Goal: Task Accomplishment & Management: Manage account settings

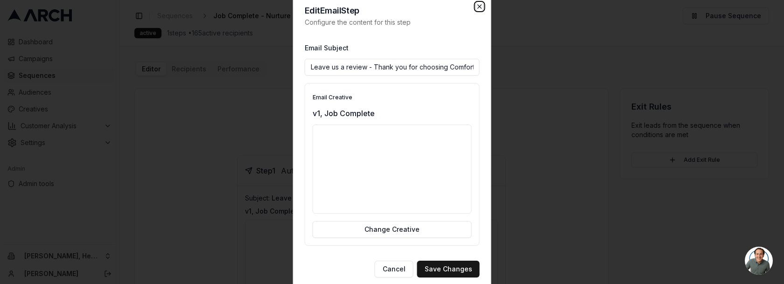
click at [477, 7] on icon "button" at bounding box center [479, 6] width 7 height 7
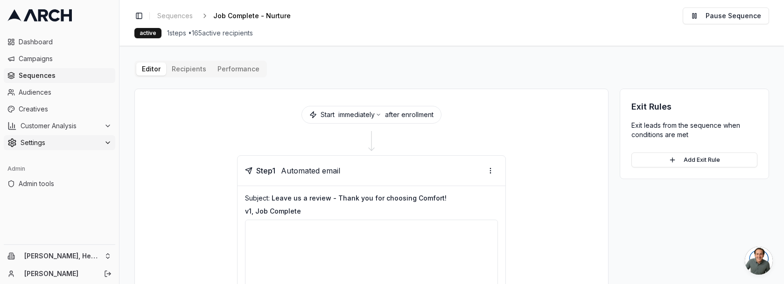
click at [58, 140] on span "Settings" at bounding box center [61, 142] width 80 height 9
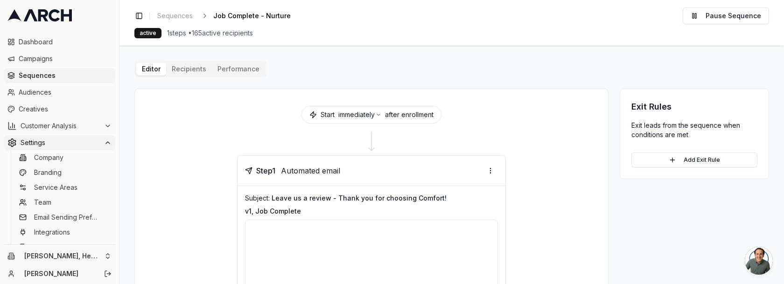
click at [63, 146] on span "Settings" at bounding box center [61, 142] width 80 height 9
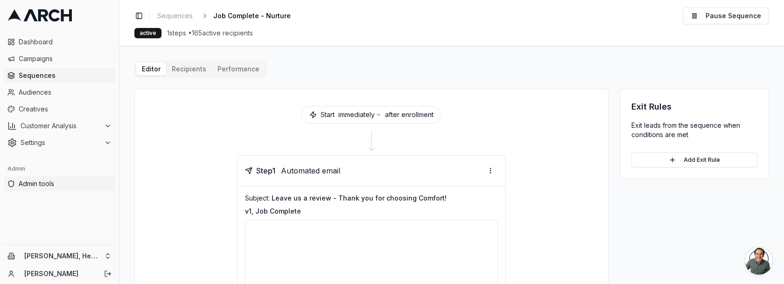
click at [43, 184] on span "Admin tools" at bounding box center [65, 183] width 93 height 9
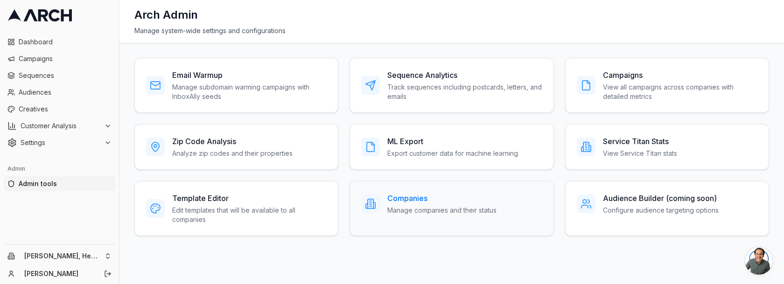
click at [426, 206] on p "Manage companies and their status" at bounding box center [441, 210] width 109 height 9
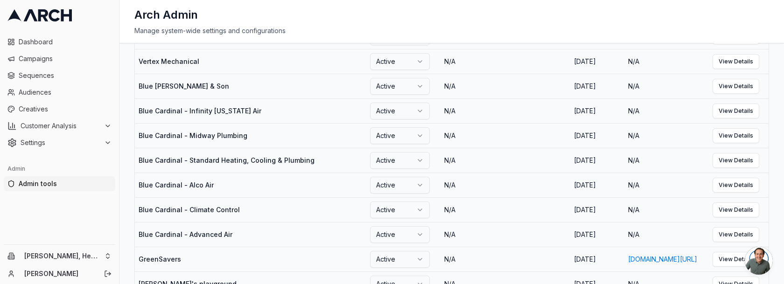
scroll to position [650, 0]
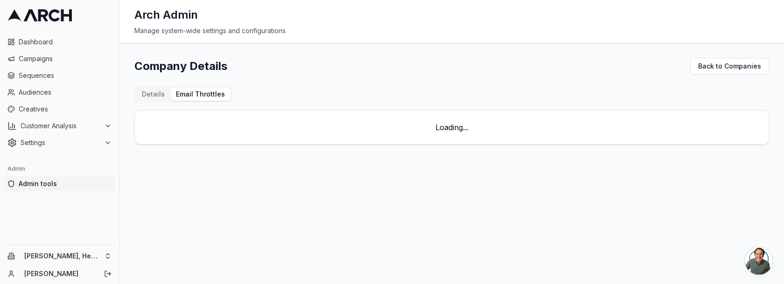
click at [206, 81] on div "Company Details Back to Companies Details Email Throttles Loading..." at bounding box center [451, 101] width 635 height 87
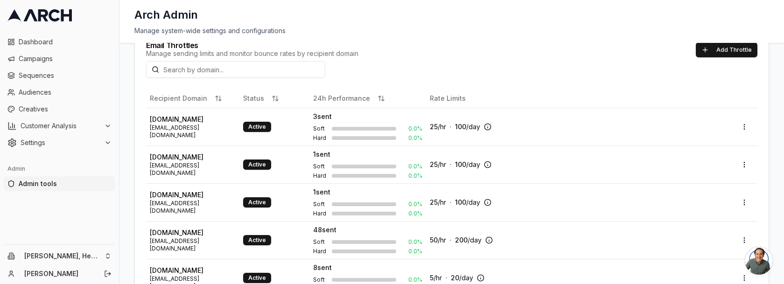
scroll to position [70, 0]
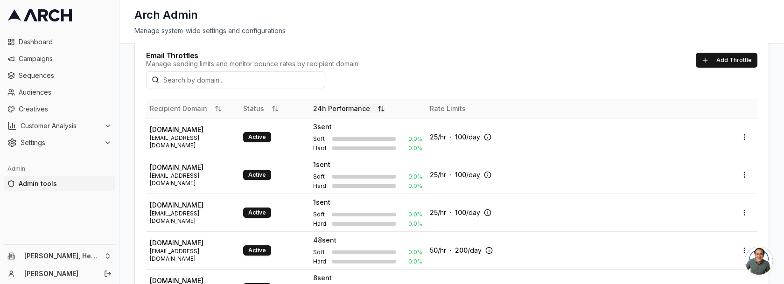
click at [340, 107] on button "24h Performance" at bounding box center [349, 108] width 72 height 9
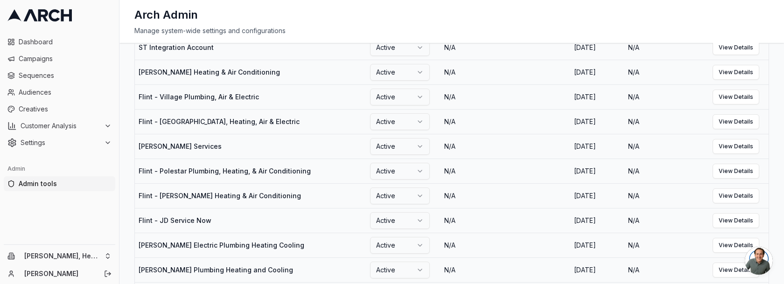
scroll to position [642, 0]
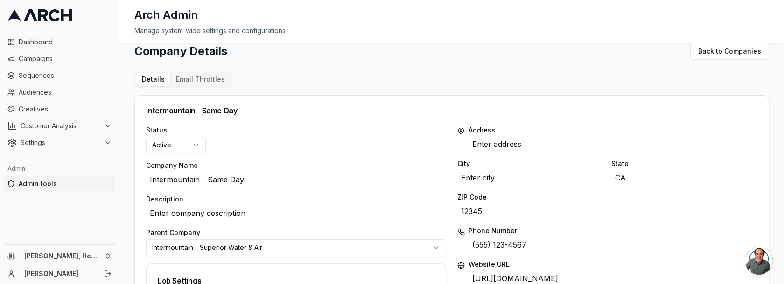
click at [212, 80] on button "Email Throttles" at bounding box center [200, 79] width 60 height 13
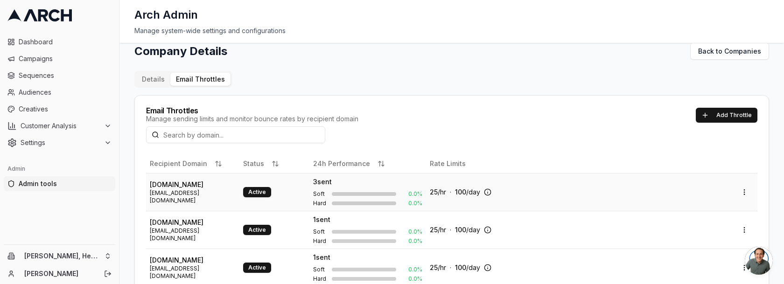
scroll to position [46, 0]
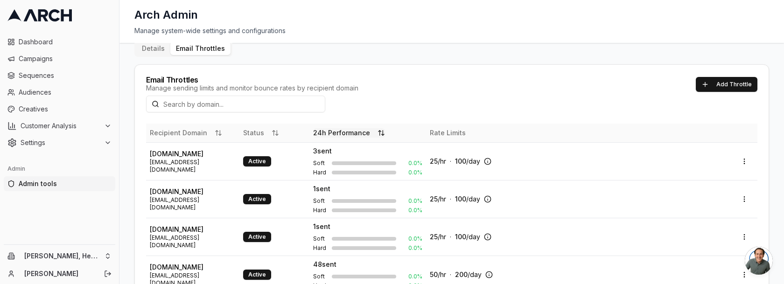
click at [349, 128] on button "24h Performance" at bounding box center [349, 132] width 72 height 9
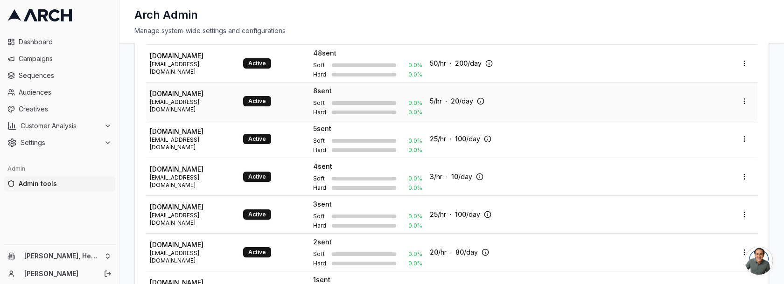
scroll to position [143, 0]
click at [314, 166] on span "4 sent" at bounding box center [322, 166] width 19 height 9
click at [744, 176] on html "Dashboard Campaigns Sequences Audiences Creatives Customer Analysis Settings Ad…" at bounding box center [392, 142] width 784 height 284
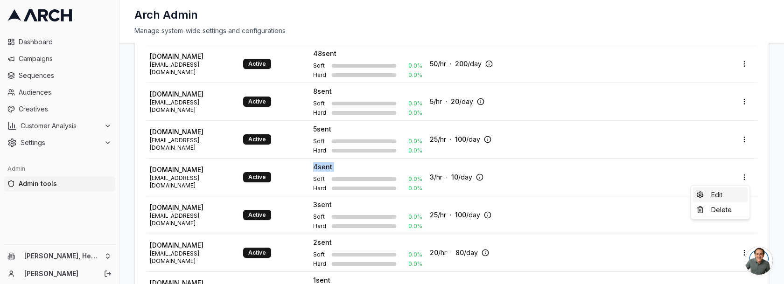
click at [719, 191] on div "Edit" at bounding box center [719, 195] width 55 height 15
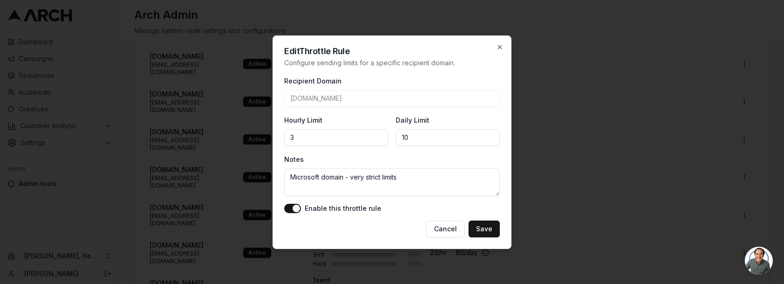
click at [125, 182] on div at bounding box center [392, 142] width 784 height 284
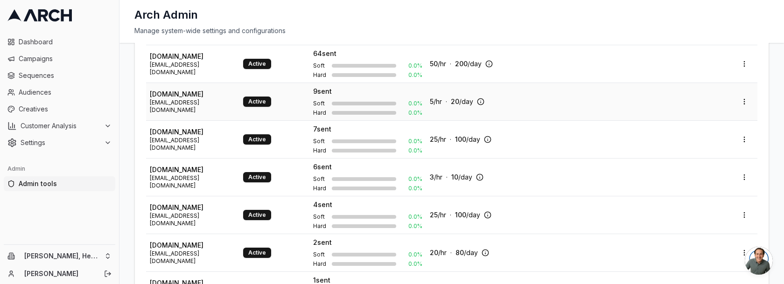
scroll to position [0, 0]
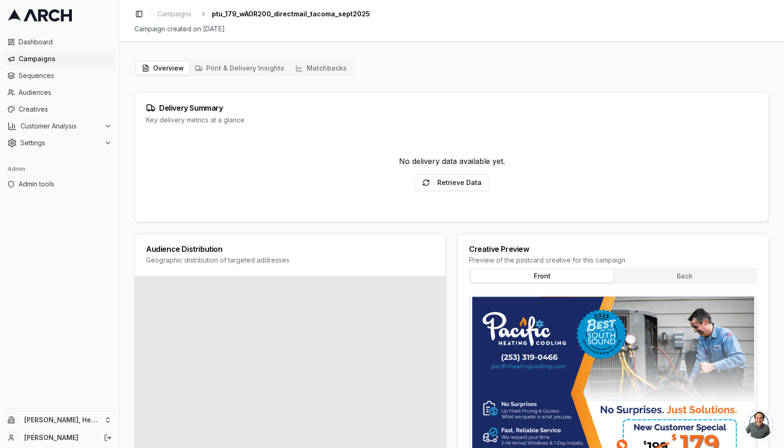
click at [304, 69] on button "Matchbacks" at bounding box center [321, 68] width 63 height 13
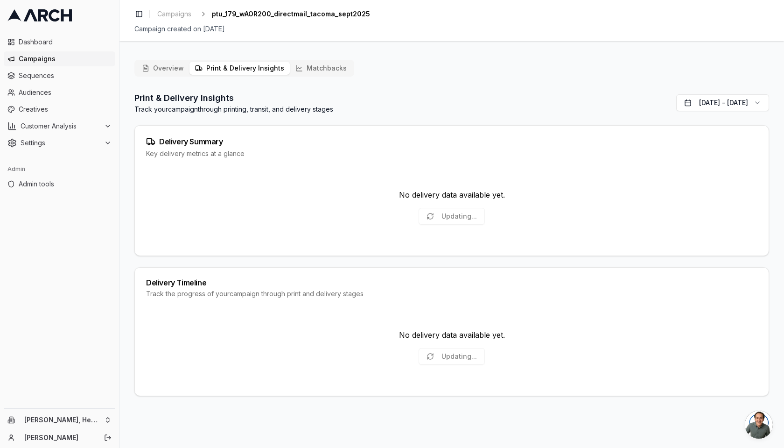
click at [233, 71] on button "Print & Delivery Insights" at bounding box center [239, 68] width 100 height 13
click at [178, 70] on button "Overview" at bounding box center [162, 68] width 53 height 13
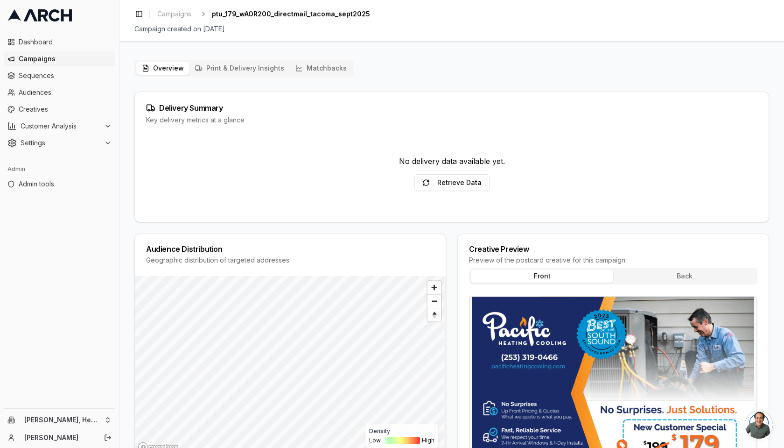
click at [343, 66] on button "Matchbacks" at bounding box center [321, 68] width 63 height 13
